Goal: Information Seeking & Learning: Check status

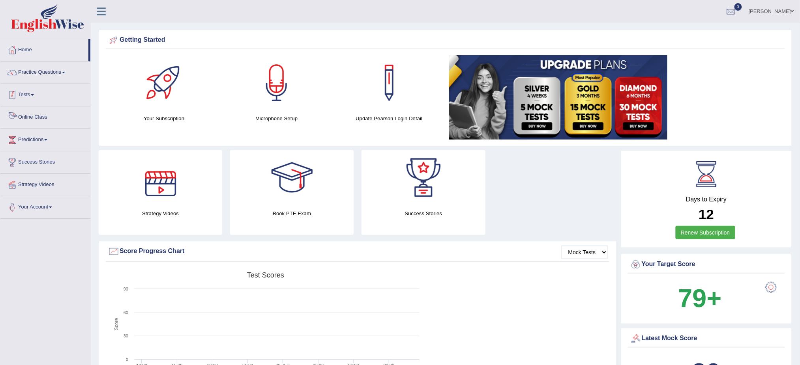
click at [40, 97] on link "Tests" at bounding box center [45, 94] width 90 height 20
click at [26, 138] on link "History" at bounding box center [52, 141] width 74 height 14
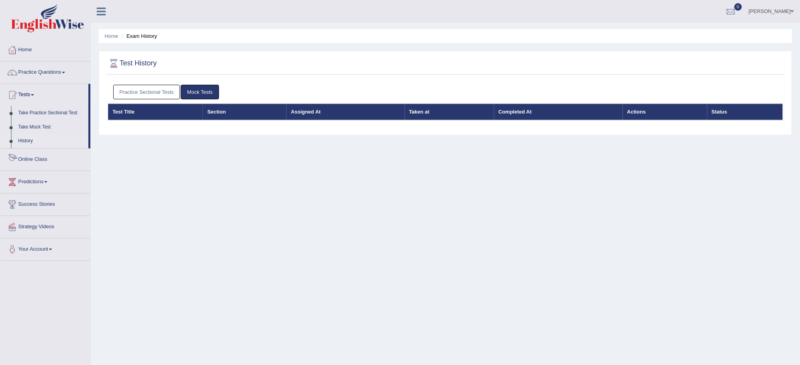
click at [143, 88] on link "Practice Sectional Tests" at bounding box center [146, 92] width 67 height 15
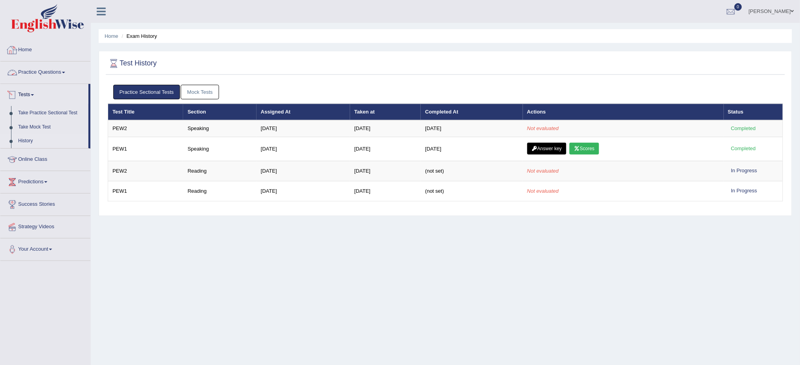
click at [34, 51] on link "Home" at bounding box center [45, 49] width 90 height 20
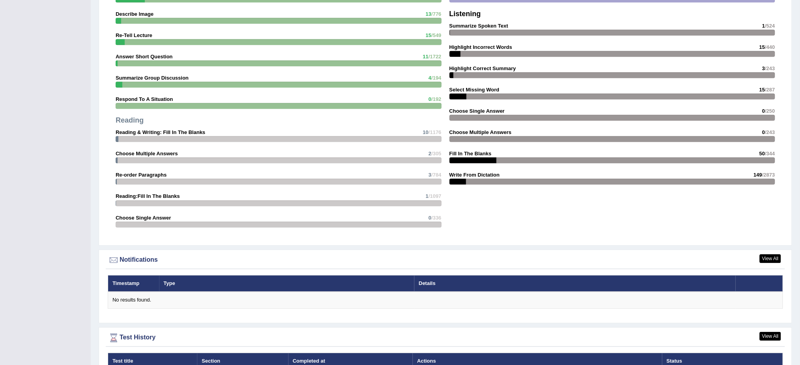
scroll to position [797, 0]
